Goal: Task Accomplishment & Management: Use online tool/utility

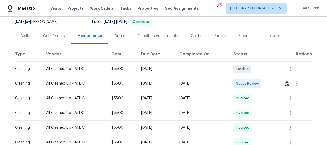
scroll to position [48, 0]
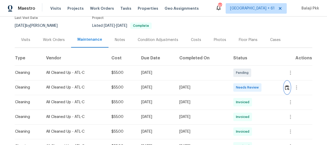
click at [287, 87] on img "button" at bounding box center [287, 87] width 4 height 5
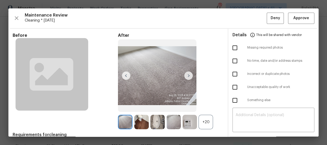
click at [205, 125] on div "+20" at bounding box center [205, 122] width 14 height 14
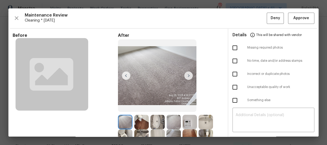
click at [294, 24] on div "Maintenance Review Cleaning * Mon, Aug 25 Deny Approve Before After Requirement…" at bounding box center [163, 72] width 310 height 128
click at [295, 16] on span "Approve" at bounding box center [301, 18] width 16 height 7
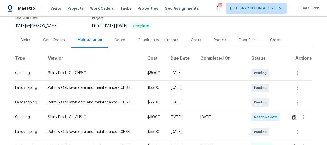
scroll to position [48, 0]
click at [294, 117] on img "button" at bounding box center [294, 117] width 4 height 5
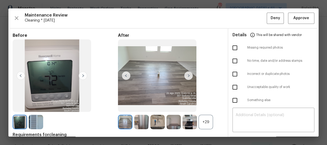
click at [205, 118] on div "+29" at bounding box center [205, 122] width 14 height 14
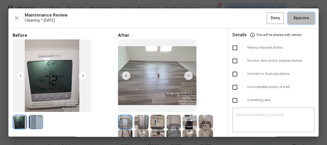
click at [288, 18] on button "Approve" at bounding box center [301, 18] width 26 height 11
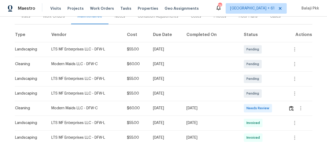
scroll to position [72, 0]
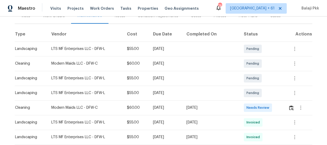
click at [286, 111] on td at bounding box center [298, 107] width 28 height 15
click at [291, 108] on img "button" at bounding box center [291, 107] width 4 height 5
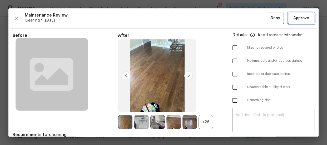
click at [293, 19] on span "Approve" at bounding box center [301, 18] width 16 height 7
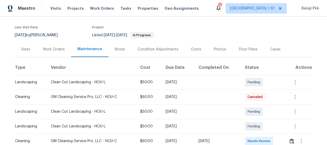
scroll to position [72, 0]
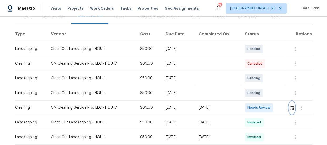
click at [292, 105] on img "button" at bounding box center [291, 107] width 4 height 5
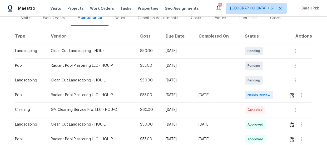
scroll to position [72, 0]
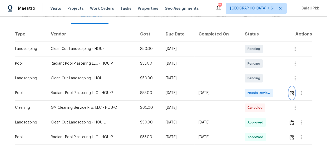
click at [289, 94] on img "button" at bounding box center [291, 93] width 4 height 5
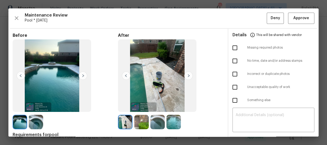
click at [187, 74] on img at bounding box center [188, 76] width 8 height 8
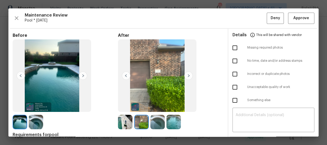
click at [187, 74] on img at bounding box center [188, 76] width 8 height 8
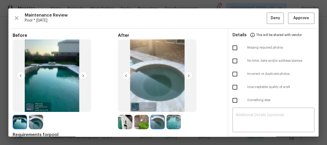
click at [187, 74] on img at bounding box center [188, 76] width 8 height 8
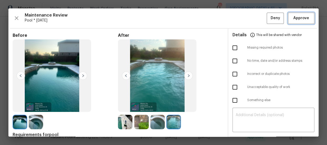
click at [300, 20] on span "Approve" at bounding box center [301, 18] width 16 height 7
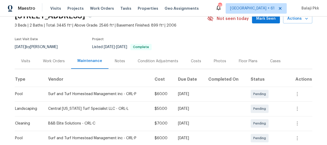
scroll to position [72, 0]
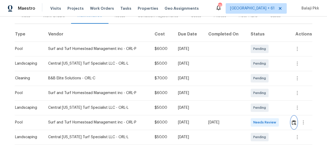
click at [292, 121] on img "button" at bounding box center [293, 122] width 4 height 5
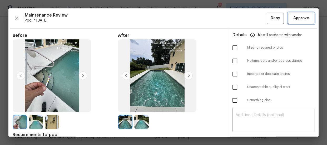
click at [296, 19] on span "Approve" at bounding box center [301, 18] width 16 height 7
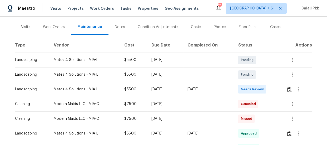
scroll to position [75, 0]
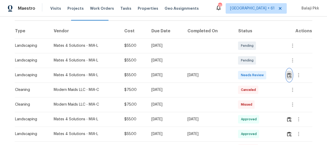
click at [289, 75] on img "button" at bounding box center [289, 75] width 4 height 5
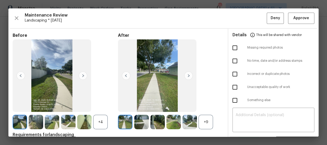
click at [209, 115] on div "+9" at bounding box center [205, 122] width 14 height 14
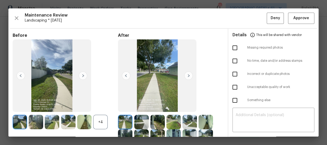
click at [99, 120] on div "+4" at bounding box center [100, 122] width 14 height 14
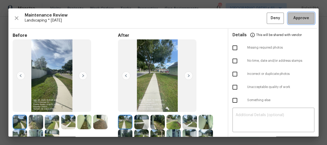
click at [294, 14] on button "Approve" at bounding box center [301, 18] width 26 height 11
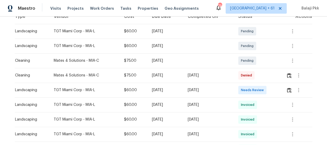
scroll to position [95, 0]
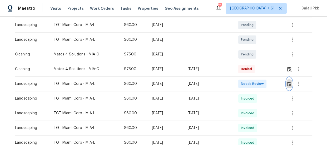
click at [287, 84] on img "button" at bounding box center [289, 84] width 4 height 5
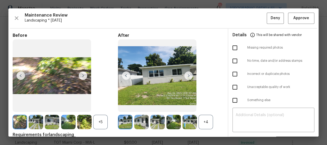
click at [203, 112] on div "After +4" at bounding box center [170, 81] width 105 height 97
click at [205, 123] on div "+4" at bounding box center [205, 122] width 14 height 14
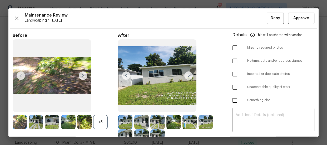
click at [93, 125] on div at bounding box center [85, 122] width 16 height 14
click at [103, 122] on div "+5" at bounding box center [100, 122] width 14 height 14
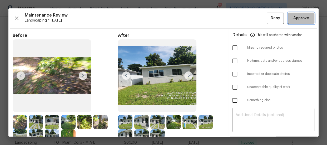
click at [299, 13] on button "Approve" at bounding box center [301, 18] width 26 height 11
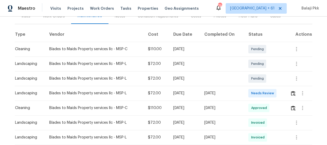
scroll to position [72, 0]
click at [291, 95] on img "button" at bounding box center [293, 93] width 4 height 5
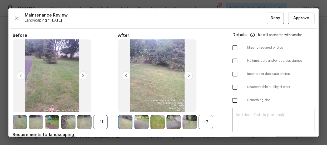
click at [205, 122] on div "+7" at bounding box center [205, 122] width 14 height 14
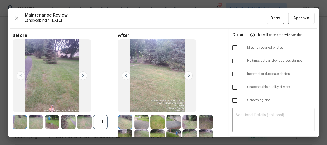
click at [103, 118] on div "+11" at bounding box center [100, 122] width 14 height 14
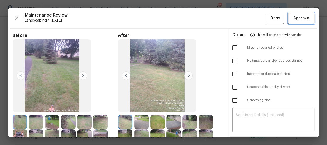
click at [293, 18] on span "Approve" at bounding box center [301, 18] width 16 height 7
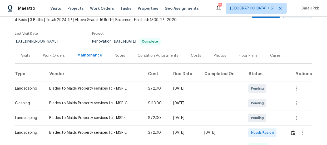
scroll to position [72, 0]
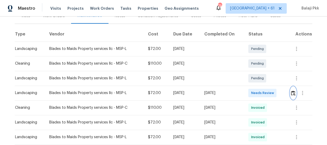
click at [292, 92] on img "button" at bounding box center [293, 93] width 4 height 5
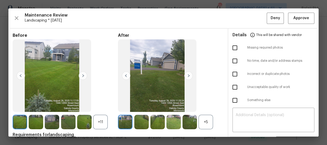
click at [210, 115] on div "+5" at bounding box center [205, 122] width 14 height 14
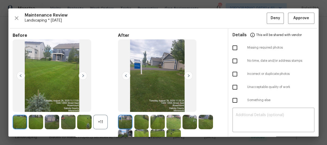
click at [100, 126] on div "+11" at bounding box center [100, 122] width 14 height 14
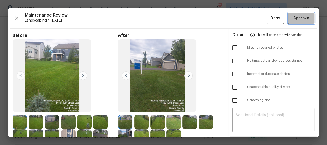
click at [305, 17] on span "Approve" at bounding box center [301, 18] width 18 height 7
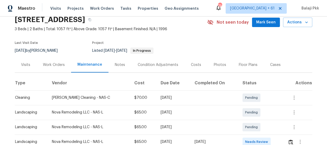
scroll to position [72, 0]
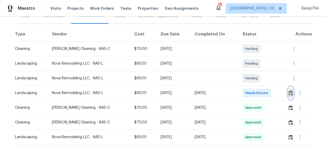
click at [289, 93] on img "button" at bounding box center [290, 93] width 4 height 5
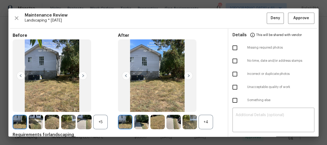
click at [211, 122] on div "+4" at bounding box center [205, 122] width 14 height 14
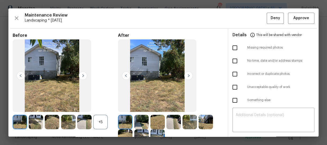
click at [97, 122] on div "+5" at bounding box center [100, 122] width 14 height 14
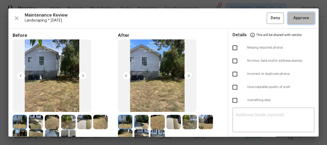
click at [297, 16] on span "Approve" at bounding box center [301, 18] width 16 height 7
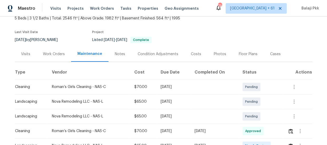
scroll to position [72, 0]
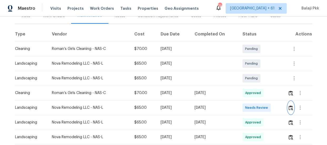
click at [288, 107] on img "button" at bounding box center [290, 107] width 4 height 5
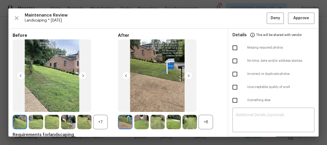
click at [209, 122] on div at bounding box center [163, 72] width 310 height 128
click at [204, 120] on div "+8" at bounding box center [205, 122] width 14 height 14
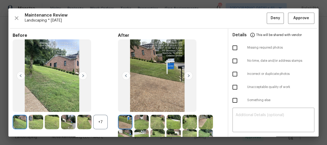
click at [99, 121] on div "+7" at bounding box center [100, 122] width 14 height 14
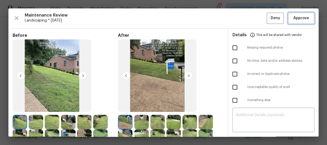
click at [293, 17] on span "Approve" at bounding box center [301, 18] width 16 height 7
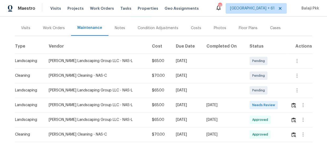
scroll to position [72, 0]
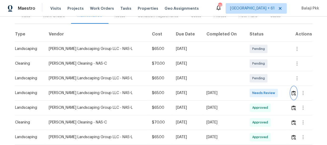
click at [292, 88] on button "button" at bounding box center [293, 93] width 6 height 13
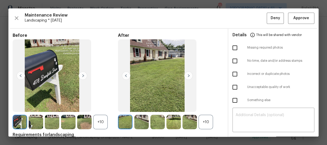
click at [204, 120] on div "+10" at bounding box center [205, 122] width 14 height 14
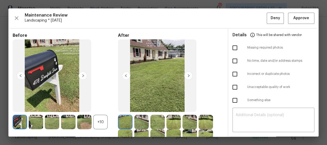
click at [100, 125] on div "+10" at bounding box center [100, 122] width 14 height 14
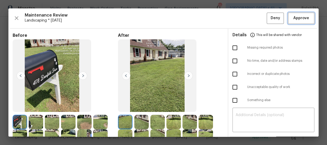
click at [302, 18] on span "Approve" at bounding box center [301, 18] width 16 height 7
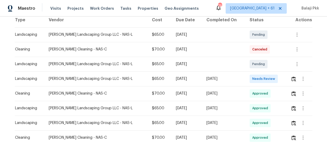
scroll to position [119, 0]
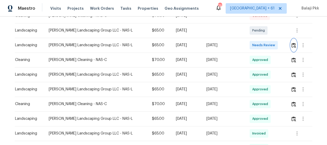
click at [292, 50] on button "button" at bounding box center [293, 45] width 6 height 13
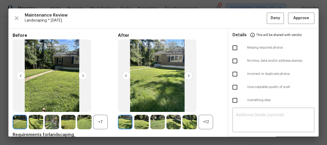
click at [203, 120] on div "+12" at bounding box center [205, 122] width 14 height 14
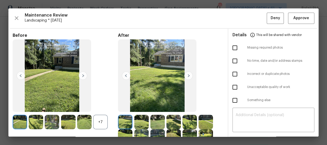
click at [106, 118] on div "+7" at bounding box center [100, 122] width 14 height 14
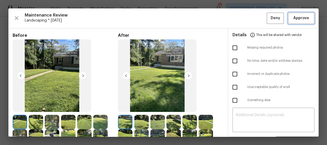
click at [297, 16] on span "Approve" at bounding box center [301, 18] width 16 height 7
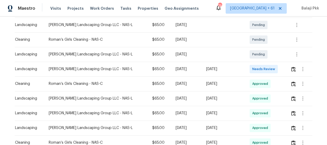
scroll to position [72, 0]
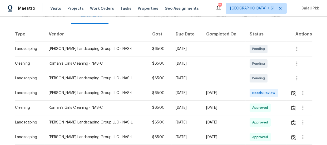
click at [290, 88] on div at bounding box center [301, 93] width 22 height 13
click at [294, 95] on img "button" at bounding box center [293, 93] width 4 height 5
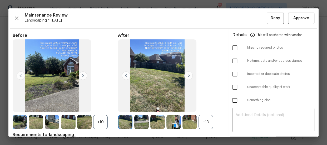
click at [204, 116] on div "+13" at bounding box center [205, 122] width 14 height 14
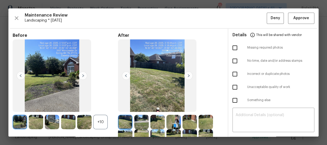
click at [108, 119] on div "+10" at bounding box center [65, 122] width 105 height 14
click at [104, 119] on div "+10" at bounding box center [100, 122] width 14 height 14
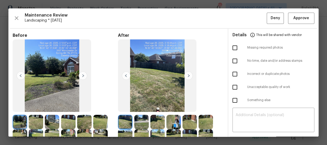
click at [313, 19] on div "Maintenance Review Landscaping * [DATE] Deny Approve Before After Requirements …" at bounding box center [163, 72] width 310 height 128
click at [305, 18] on span "Approve" at bounding box center [301, 18] width 18 height 7
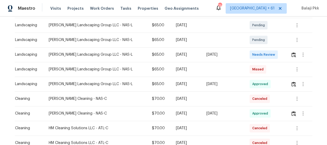
scroll to position [95, 0]
click at [290, 58] on button "button" at bounding box center [293, 54] width 6 height 13
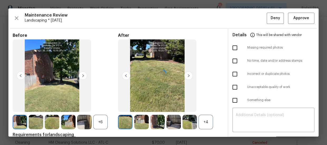
click at [204, 120] on div "+4" at bounding box center [205, 122] width 14 height 14
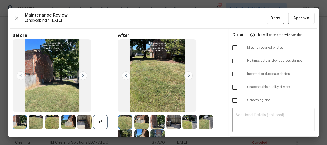
click at [104, 127] on div "+6" at bounding box center [100, 122] width 14 height 14
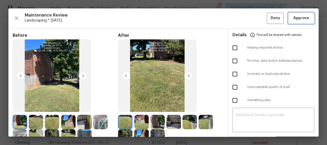
click at [293, 19] on span "Approve" at bounding box center [301, 18] width 16 height 7
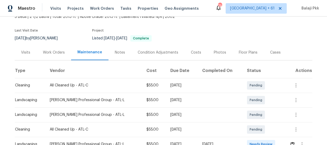
scroll to position [72, 0]
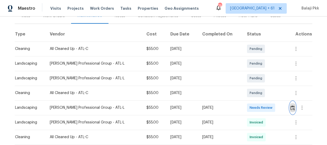
click at [292, 110] on button "button" at bounding box center [292, 108] width 6 height 13
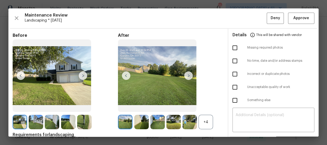
click at [210, 124] on div "+4" at bounding box center [205, 122] width 14 height 14
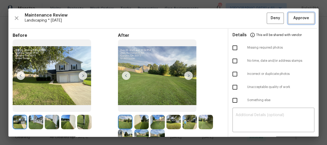
click at [293, 19] on span "Approve" at bounding box center [301, 18] width 16 height 7
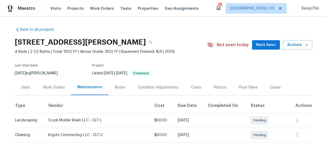
scroll to position [95, 0]
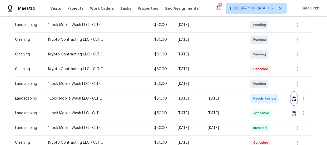
click at [291, 96] on img "button" at bounding box center [293, 98] width 4 height 5
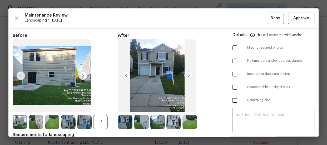
click at [98, 122] on div "+1" at bounding box center [100, 122] width 14 height 14
click at [300, 18] on span "Approve" at bounding box center [301, 18] width 16 height 7
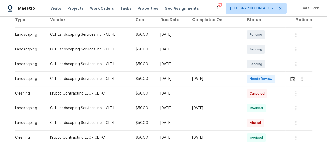
scroll to position [95, 0]
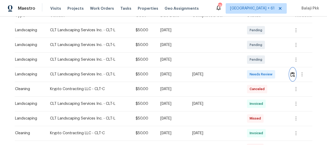
click at [290, 72] on img "button" at bounding box center [292, 74] width 4 height 5
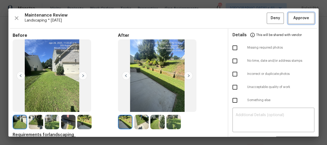
drag, startPoint x: 302, startPoint y: 16, endPoint x: 283, endPoint y: 1, distance: 24.2
click at [302, 16] on span "Approve" at bounding box center [301, 18] width 16 height 7
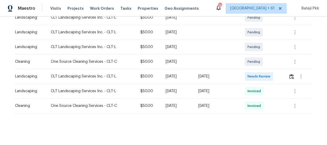
scroll to position [119, 0]
click at [290, 75] on img "button" at bounding box center [291, 76] width 4 height 5
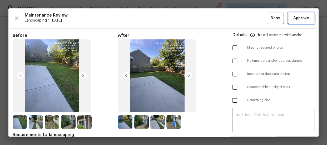
click at [292, 16] on span "Approve" at bounding box center [301, 18] width 18 height 7
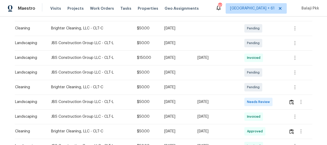
scroll to position [119, 0]
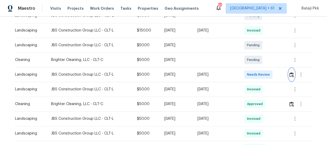
click at [289, 78] on button "button" at bounding box center [291, 74] width 6 height 13
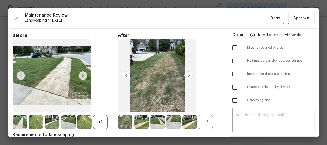
click at [206, 122] on div "+2" at bounding box center [205, 122] width 14 height 14
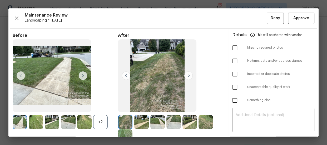
click at [102, 123] on div "+2" at bounding box center [100, 122] width 14 height 14
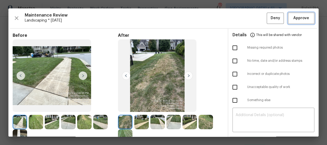
click at [295, 18] on span "Approve" at bounding box center [301, 18] width 16 height 7
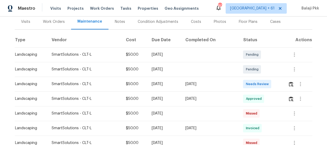
scroll to position [72, 0]
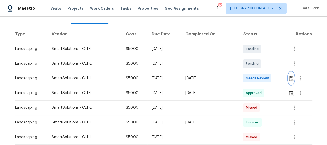
click at [290, 78] on img "button" at bounding box center [291, 78] width 4 height 5
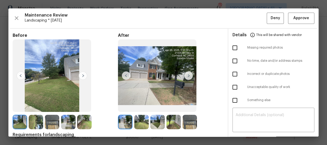
click at [208, 39] on div "After" at bounding box center [170, 81] width 105 height 97
click at [298, 18] on span "Approve" at bounding box center [301, 18] width 16 height 7
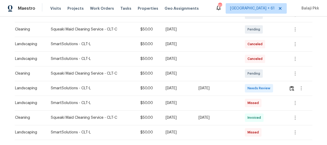
scroll to position [143, 0]
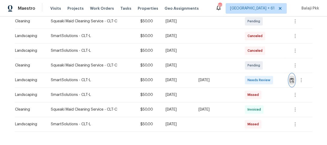
click at [291, 82] on img "button" at bounding box center [291, 80] width 4 height 5
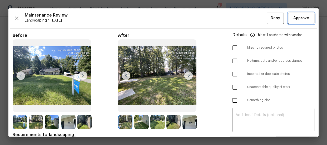
click at [294, 21] on span "Approve" at bounding box center [301, 18] width 16 height 7
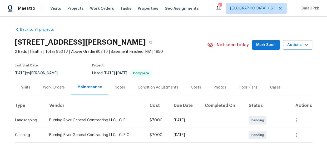
scroll to position [95, 0]
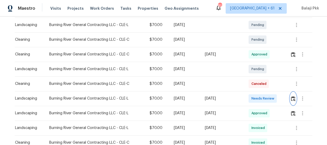
click at [291, 97] on img "button" at bounding box center [293, 98] width 4 height 5
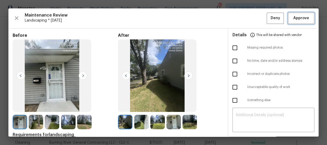
click at [296, 17] on span "Approve" at bounding box center [301, 18] width 16 height 7
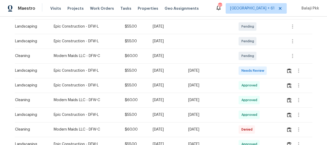
scroll to position [95, 0]
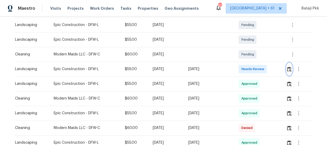
click at [288, 69] on img "button" at bounding box center [289, 69] width 4 height 5
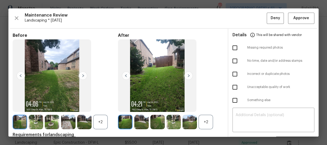
click at [211, 114] on div "After +2" at bounding box center [170, 81] width 105 height 97
click at [208, 120] on div "+2" at bounding box center [205, 122] width 14 height 14
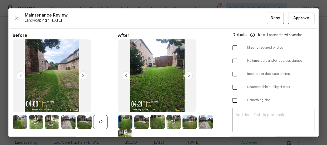
click at [98, 121] on div "+2" at bounding box center [100, 122] width 14 height 14
click at [301, 24] on div "Maintenance Review Landscaping * Mon, Aug 25 Deny Approve Before After Requirem…" at bounding box center [163, 72] width 310 height 128
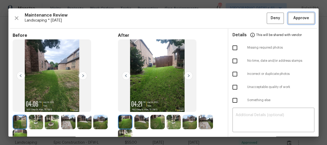
click at [303, 16] on span "Approve" at bounding box center [301, 18] width 16 height 7
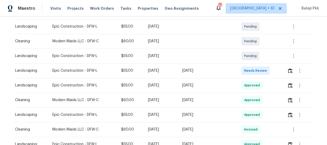
scroll to position [95, 0]
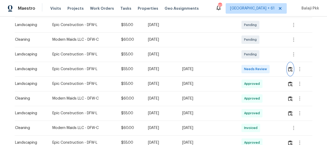
click at [289, 67] on img "button" at bounding box center [290, 69] width 4 height 5
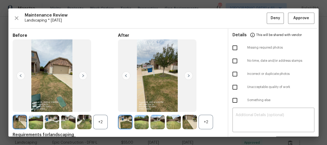
click at [206, 115] on div "+2" at bounding box center [205, 122] width 14 height 14
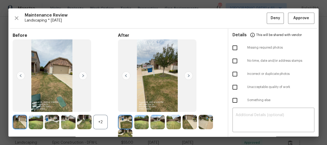
click at [101, 122] on div "+2" at bounding box center [100, 122] width 14 height 14
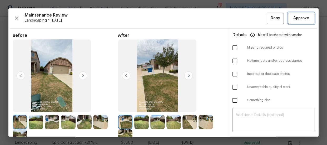
click at [294, 18] on span "Approve" at bounding box center [301, 18] width 16 height 7
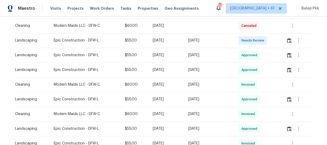
scroll to position [95, 0]
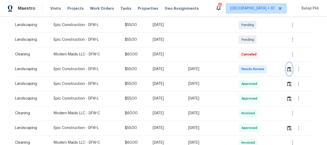
click at [289, 69] on img "button" at bounding box center [289, 69] width 4 height 5
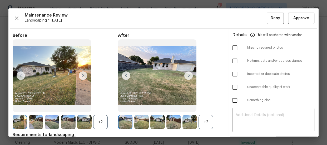
click at [208, 124] on div "+2" at bounding box center [205, 122] width 14 height 14
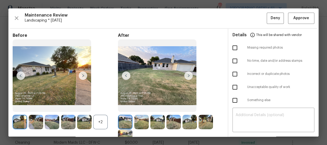
click at [96, 115] on div "+2" at bounding box center [100, 122] width 14 height 14
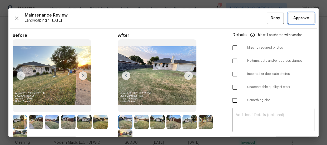
click at [297, 19] on span "Approve" at bounding box center [301, 18] width 16 height 7
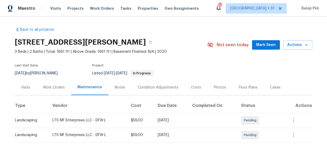
scroll to position [92, 0]
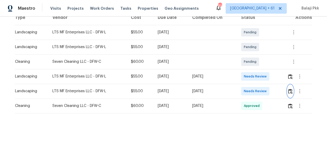
click at [288, 89] on img "button" at bounding box center [290, 91] width 4 height 5
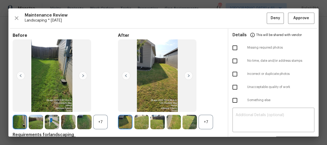
click at [204, 117] on div "+7" at bounding box center [205, 122] width 14 height 14
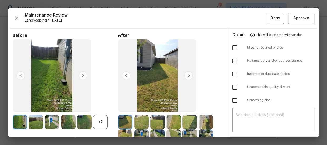
click at [96, 122] on div "+7" at bounding box center [100, 122] width 14 height 14
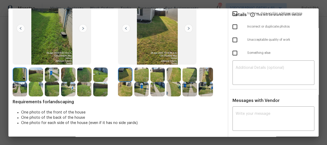
scroll to position [48, 0]
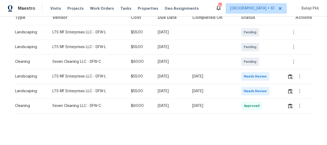
click at [287, 77] on div at bounding box center [299, 76] width 25 height 13
click at [290, 74] on img "button" at bounding box center [290, 76] width 4 height 5
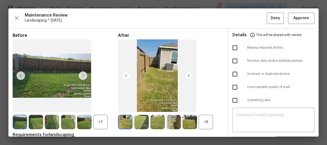
click at [204, 121] on div "+8" at bounding box center [205, 122] width 14 height 14
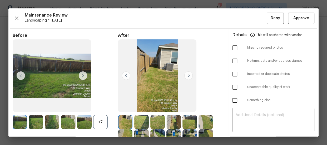
click at [102, 123] on div "+7" at bounding box center [100, 122] width 14 height 14
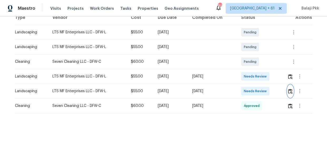
click at [291, 89] on img "button" at bounding box center [290, 91] width 4 height 5
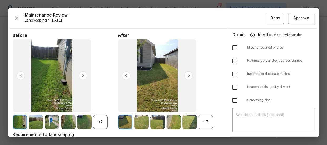
click at [204, 122] on div "+7" at bounding box center [205, 122] width 14 height 14
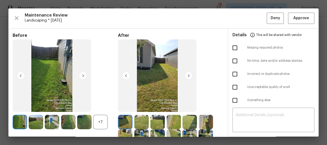
click at [98, 125] on div "+7" at bounding box center [100, 122] width 14 height 14
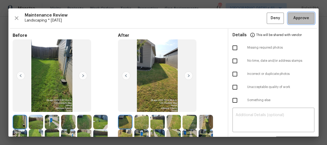
click at [288, 21] on button "Approve" at bounding box center [301, 18] width 26 height 11
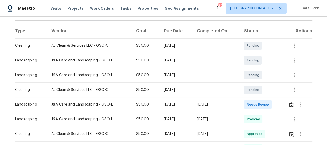
scroll to position [143, 0]
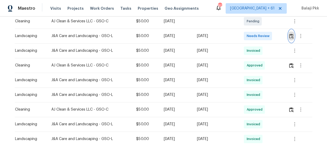
click at [289, 37] on img "button" at bounding box center [291, 36] width 4 height 5
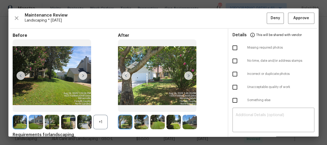
click at [104, 123] on div "+1" at bounding box center [100, 122] width 14 height 14
click at [293, 18] on span "Approve" at bounding box center [301, 18] width 16 height 7
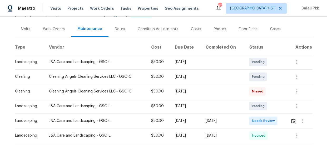
scroll to position [95, 0]
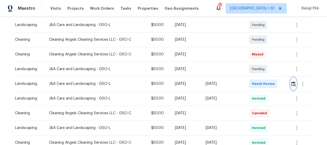
click at [293, 84] on img "button" at bounding box center [293, 84] width 4 height 5
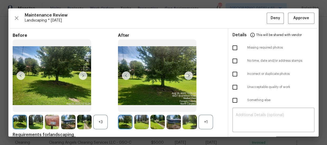
click at [206, 124] on div "+1" at bounding box center [205, 122] width 14 height 14
click at [98, 124] on div "+3" at bounding box center [100, 122] width 14 height 14
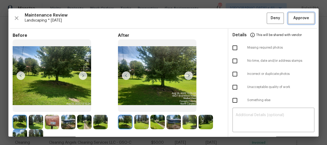
click at [296, 22] on button "Approve" at bounding box center [301, 18] width 26 height 11
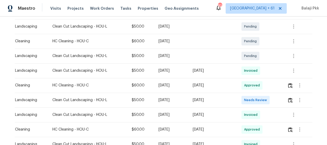
scroll to position [95, 0]
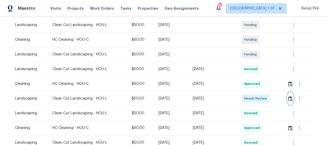
click at [289, 99] on img "button" at bounding box center [290, 98] width 4 height 5
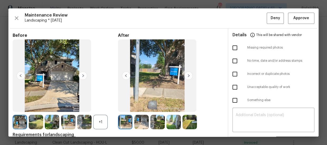
click at [97, 122] on div "+1" at bounding box center [100, 122] width 14 height 14
click at [299, 20] on span "Approve" at bounding box center [301, 18] width 16 height 7
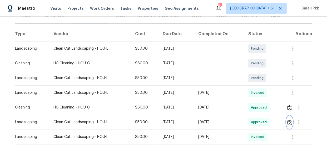
scroll to position [72, 0]
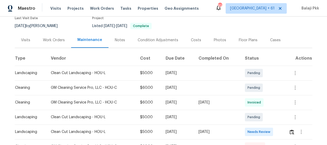
scroll to position [48, 0]
click at [290, 130] on img "button" at bounding box center [291, 131] width 4 height 5
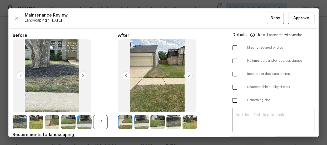
click at [100, 120] on div "+1" at bounding box center [100, 122] width 14 height 14
click at [297, 18] on span "Approve" at bounding box center [301, 18] width 16 height 7
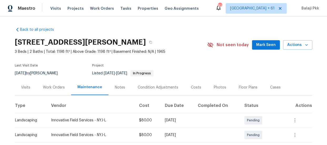
scroll to position [72, 0]
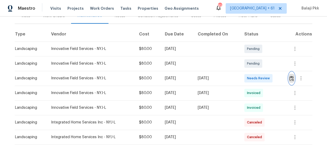
click at [291, 82] on button "button" at bounding box center [291, 78] width 6 height 13
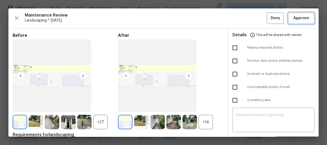
click at [300, 21] on span "Approve" at bounding box center [301, 18] width 16 height 7
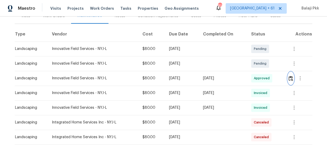
scroll to position [0, 0]
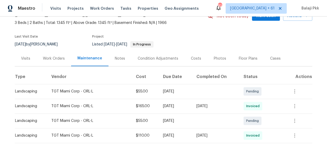
scroll to position [72, 0]
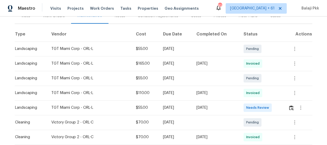
click at [293, 112] on div at bounding box center [300, 108] width 24 height 13
click at [292, 110] on button "button" at bounding box center [291, 108] width 6 height 13
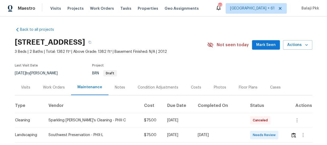
scroll to position [24, 0]
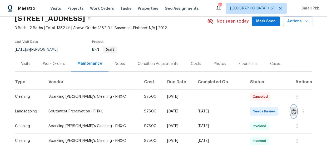
click at [291, 112] on img "button" at bounding box center [293, 111] width 4 height 5
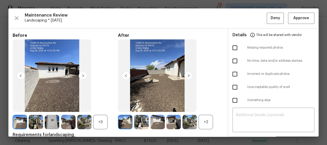
click at [204, 118] on div "+2" at bounding box center [205, 122] width 14 height 14
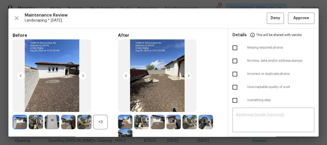
click at [95, 123] on div "+3" at bounding box center [100, 122] width 14 height 14
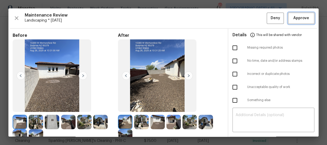
click at [297, 18] on span "Approve" at bounding box center [301, 18] width 16 height 7
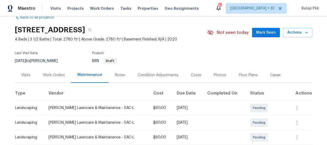
scroll to position [24, 0]
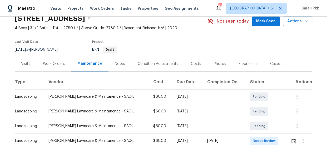
click at [308, 74] on div "Back to all projects 3424 Hidden Ranch Loop, Rocklin, CA 95765 4 Beds | 3 1/2 B…" at bounding box center [163, 81] width 327 height 129
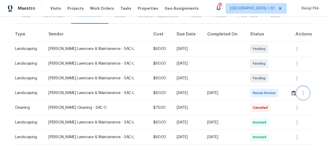
click at [296, 94] on button "button" at bounding box center [302, 93] width 13 height 13
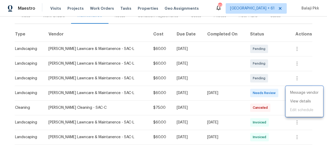
click at [286, 73] on div at bounding box center [163, 72] width 327 height 145
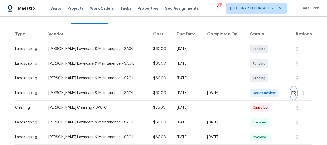
click at [292, 93] on img "button" at bounding box center [293, 93] width 4 height 5
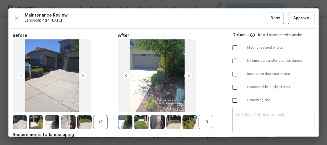
click at [209, 115] on div "+3" at bounding box center [205, 122] width 14 height 14
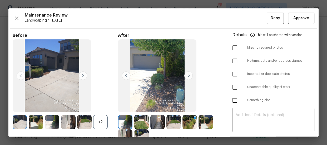
click at [106, 124] on div "+2" at bounding box center [100, 122] width 14 height 14
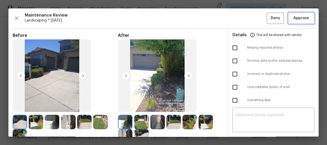
click at [292, 21] on span "Approve" at bounding box center [301, 18] width 18 height 7
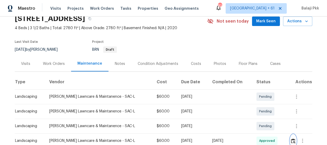
scroll to position [0, 0]
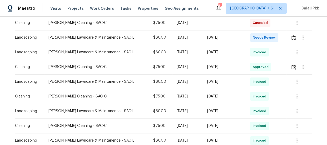
scroll to position [119, 0]
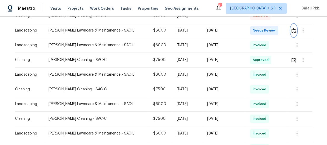
click at [290, 30] on button "button" at bounding box center [293, 30] width 6 height 13
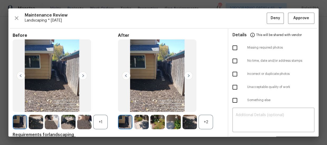
click at [205, 126] on div "+2" at bounding box center [205, 122] width 14 height 14
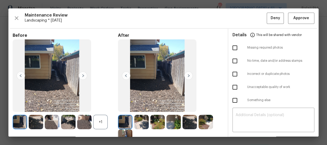
click at [103, 128] on div "+1" at bounding box center [100, 122] width 14 height 14
click at [293, 20] on span "Approve" at bounding box center [301, 18] width 16 height 7
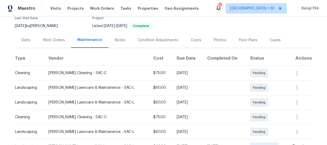
scroll to position [119, 0]
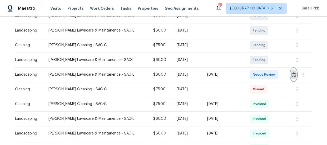
click at [294, 74] on img "button" at bounding box center [293, 74] width 4 height 5
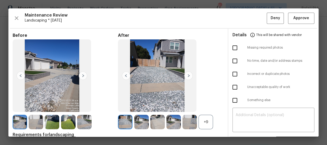
click at [213, 119] on div "+9" at bounding box center [170, 122] width 105 height 14
click at [208, 125] on div "+9" at bounding box center [205, 122] width 14 height 14
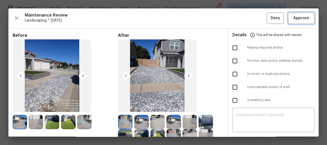
click at [288, 17] on button "Approve" at bounding box center [301, 18] width 26 height 11
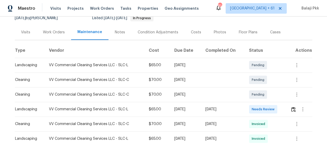
scroll to position [72, 0]
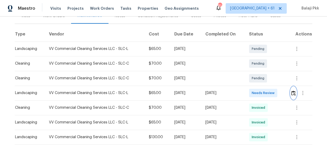
click at [293, 95] on img "button" at bounding box center [293, 93] width 4 height 5
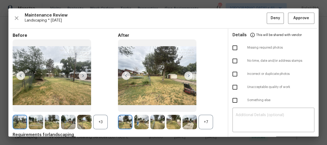
click at [200, 122] on div "+7" at bounding box center [205, 122] width 14 height 14
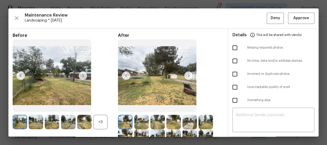
click at [95, 124] on div "+3" at bounding box center [100, 122] width 14 height 14
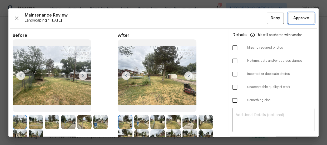
click at [294, 20] on span "Approve" at bounding box center [301, 18] width 16 height 7
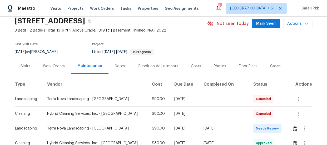
scroll to position [72, 0]
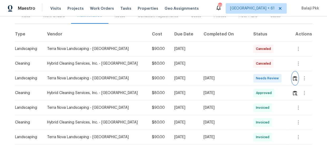
click at [292, 79] on img "button" at bounding box center [294, 78] width 4 height 5
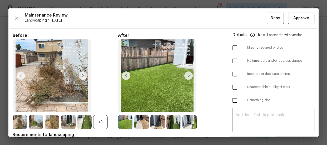
click at [101, 125] on div "+3" at bounding box center [100, 122] width 14 height 14
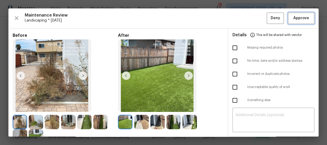
click at [295, 18] on span "Approve" at bounding box center [301, 18] width 16 height 7
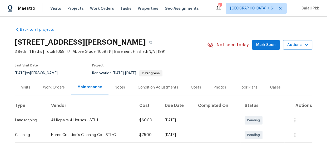
scroll to position [48, 0]
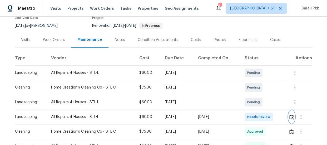
click at [291, 118] on img "button" at bounding box center [291, 117] width 4 height 5
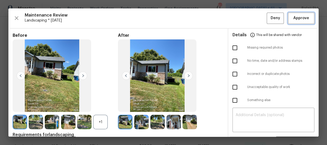
click at [292, 19] on span "Approve" at bounding box center [301, 18] width 18 height 7
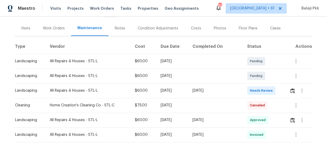
scroll to position [95, 0]
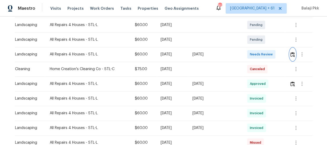
click at [290, 54] on img "button" at bounding box center [292, 54] width 4 height 5
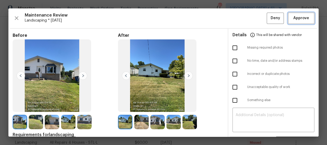
click at [301, 19] on span "Approve" at bounding box center [301, 18] width 16 height 7
